Goal: Information Seeking & Learning: Learn about a topic

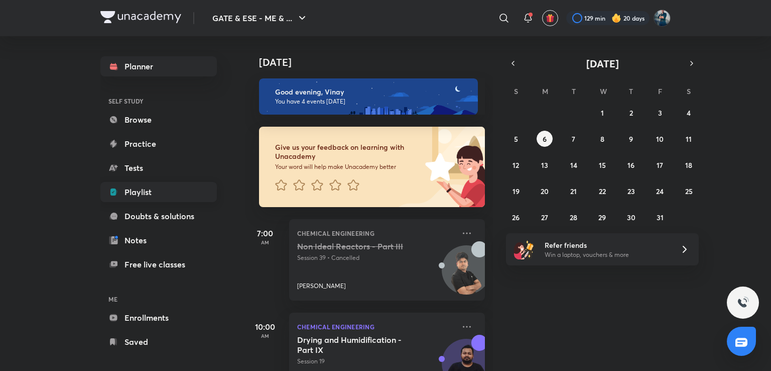
click at [178, 186] on link "Playlist" at bounding box center [158, 192] width 116 height 20
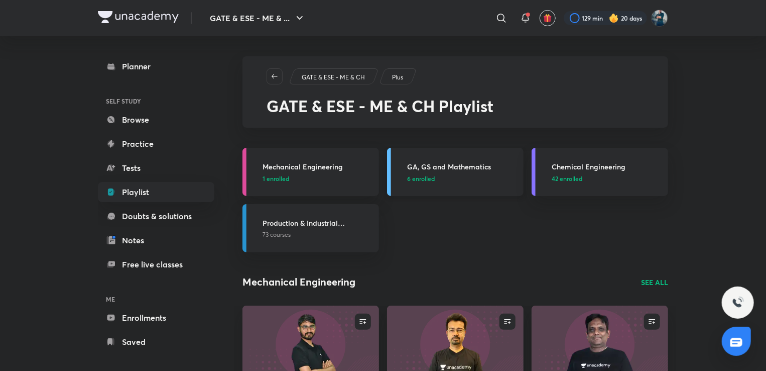
click at [444, 165] on h3 "GA, GS and Mathematics" at bounding box center [462, 166] width 110 height 11
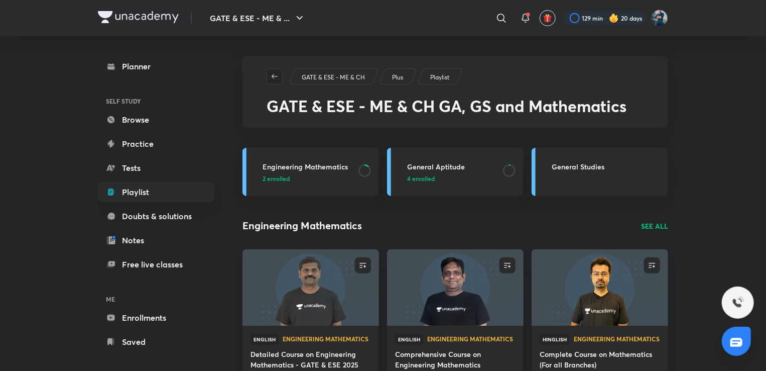
click at [274, 70] on button "button" at bounding box center [275, 76] width 16 height 16
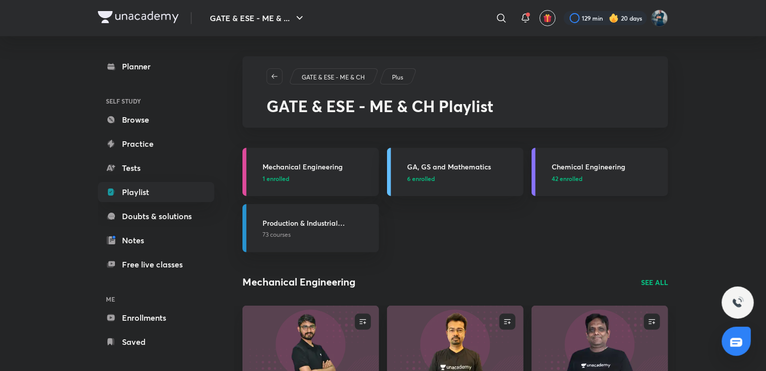
click at [607, 162] on h3 "Chemical Engineering" at bounding box center [607, 166] width 110 height 11
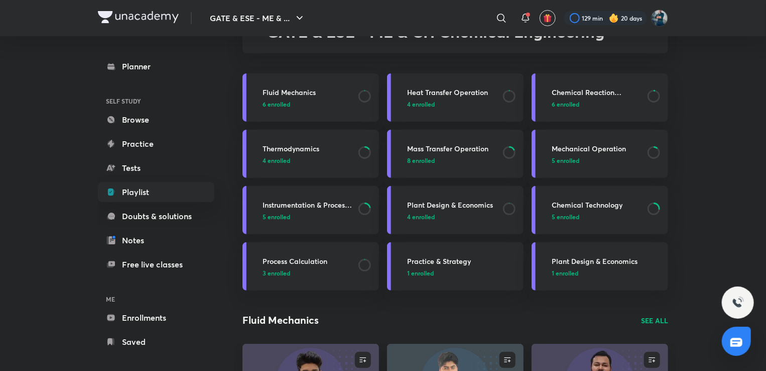
scroll to position [70, 0]
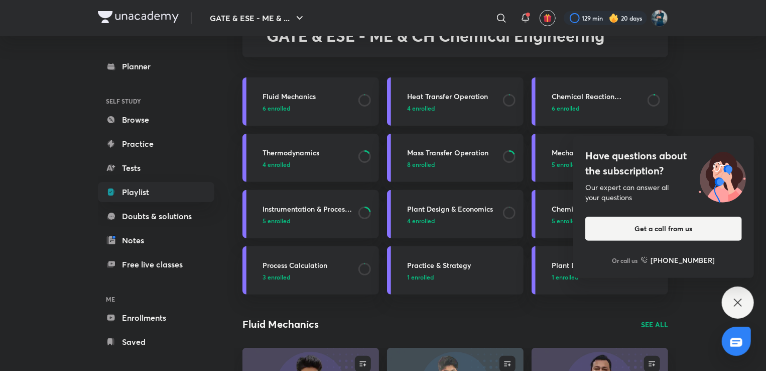
click at [737, 313] on div "Have questions about the subscription? Our expert can answer all your questions…" at bounding box center [738, 302] width 32 height 32
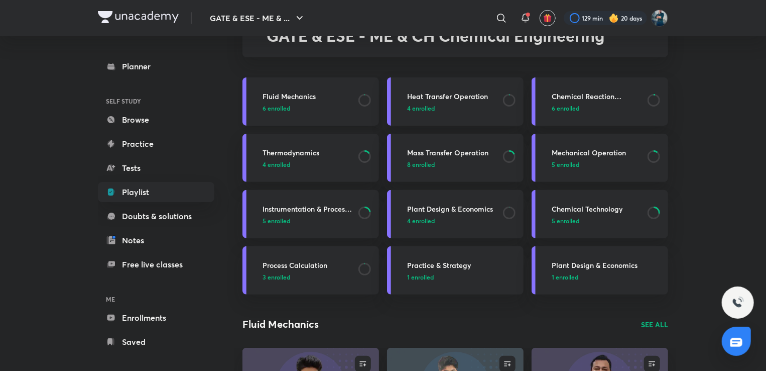
scroll to position [0, 0]
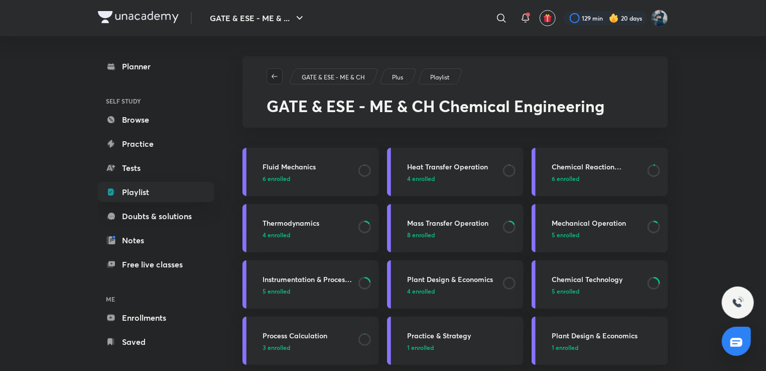
click at [274, 74] on icon "button" at bounding box center [275, 76] width 8 height 8
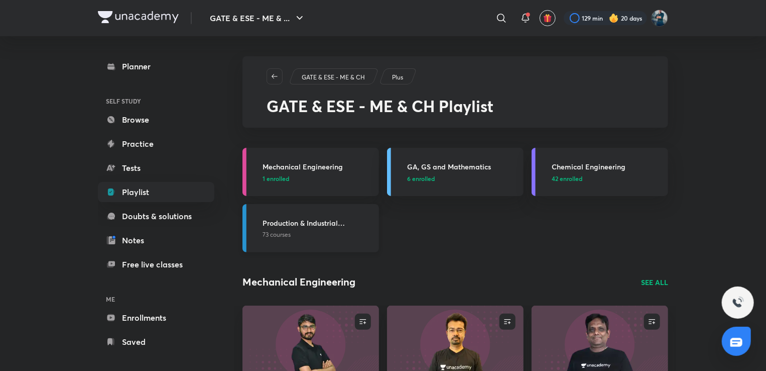
click at [289, 217] on h3 "Production & Industrial Engineering" at bounding box center [318, 222] width 110 height 11
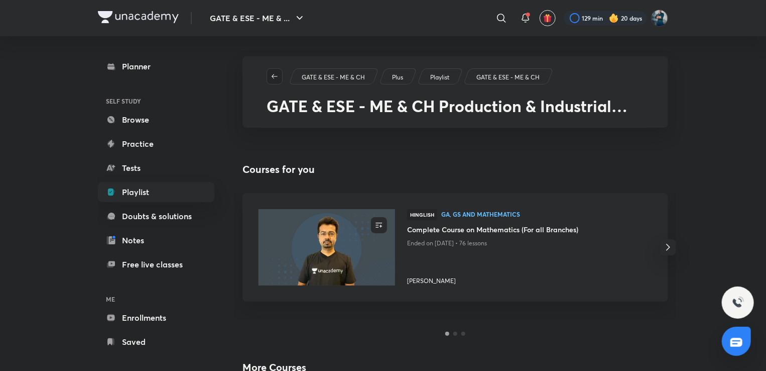
click at [277, 72] on icon "button" at bounding box center [275, 76] width 8 height 8
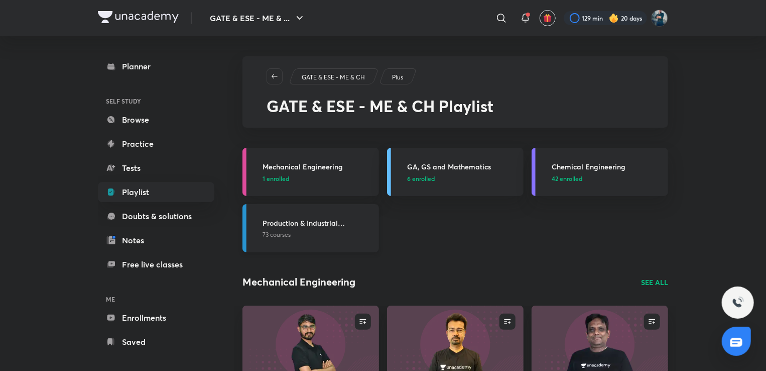
click at [275, 223] on h3 "Production & Industrial Engineering" at bounding box center [318, 222] width 110 height 11
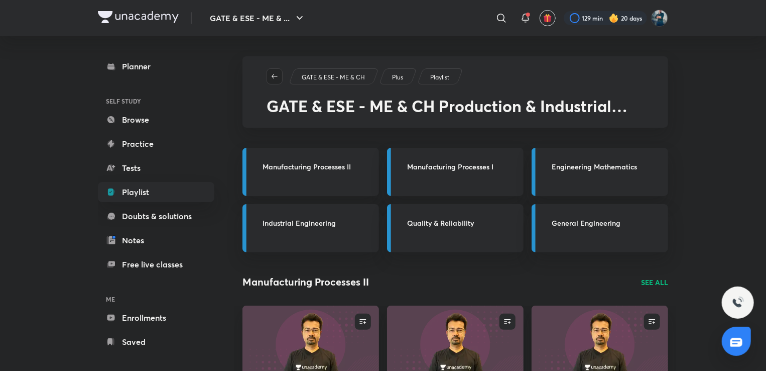
click at [276, 77] on icon "button" at bounding box center [275, 76] width 8 height 8
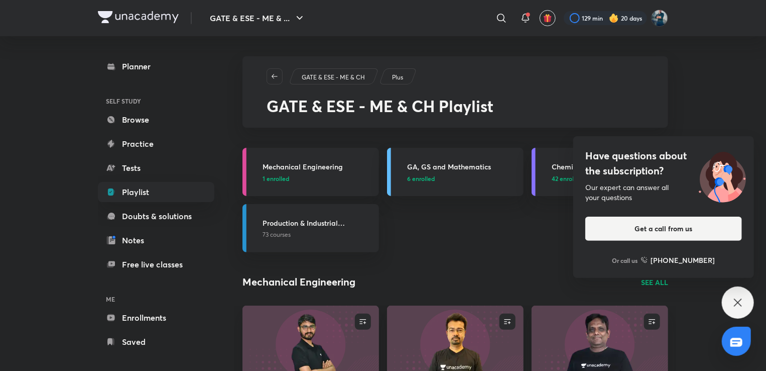
click at [744, 306] on icon at bounding box center [738, 302] width 12 height 12
